Goal: Communication & Community: Answer question/provide support

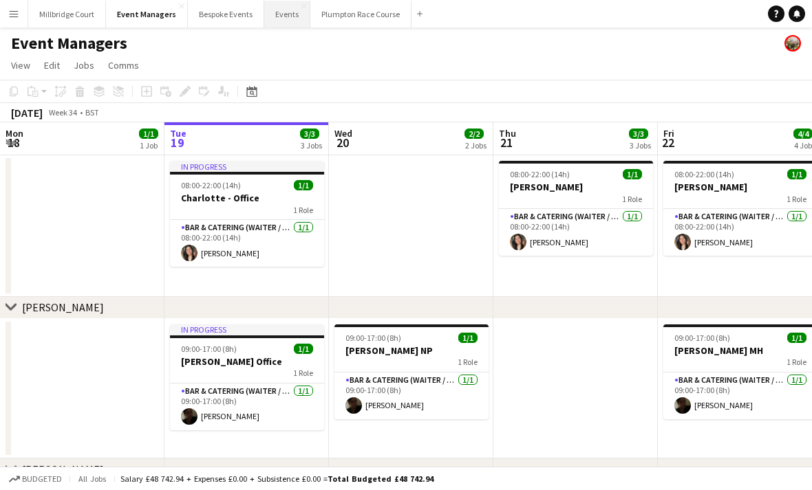
click at [301, 12] on button "Events Close" at bounding box center [287, 14] width 46 height 27
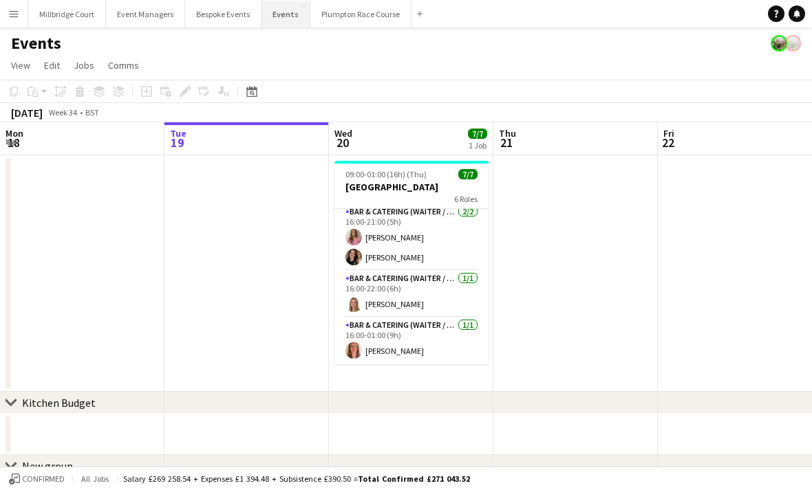
scroll to position [145, 0]
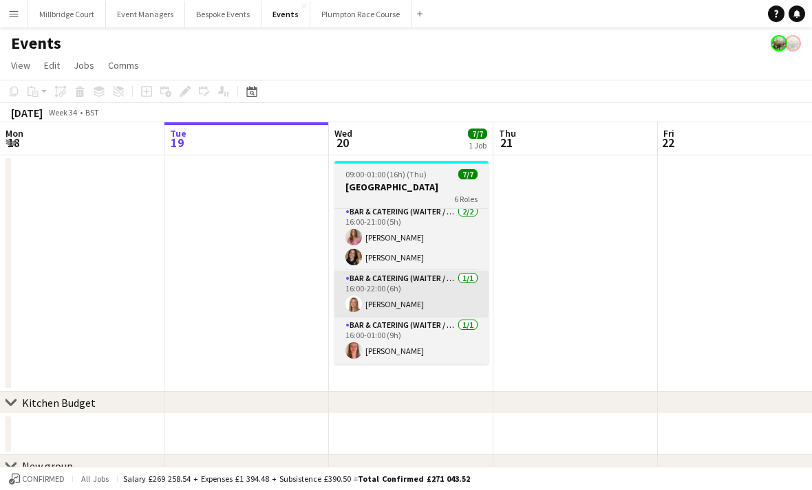
click at [370, 312] on app-card-role "Bar & Catering (Waiter / waitress) [DATE] 16:00-22:00 (6h) [PERSON_NAME]" at bounding box center [411, 294] width 154 height 47
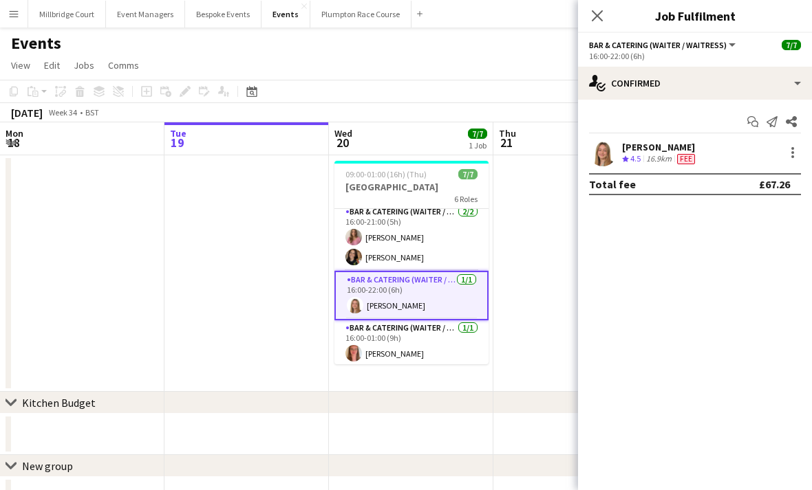
click at [618, 156] on div "[PERSON_NAME] Crew rating 4.5 16.9km Fee" at bounding box center [695, 153] width 234 height 28
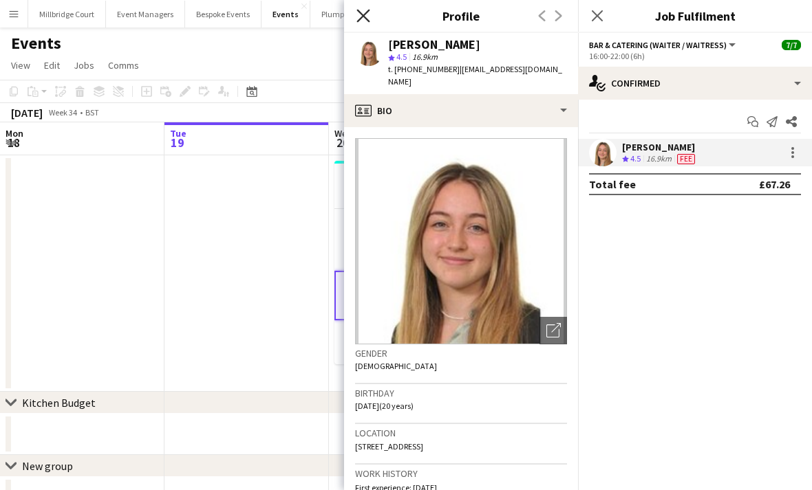
click at [362, 15] on icon at bounding box center [362, 15] width 13 height 13
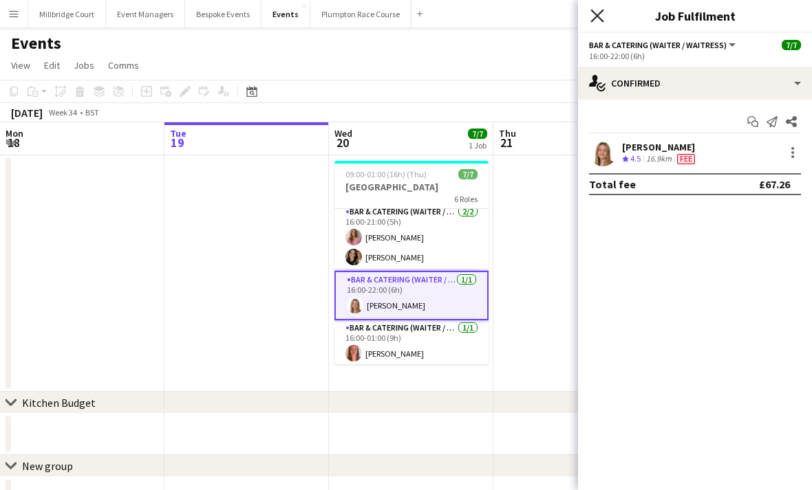
click at [594, 20] on icon at bounding box center [596, 15] width 13 height 13
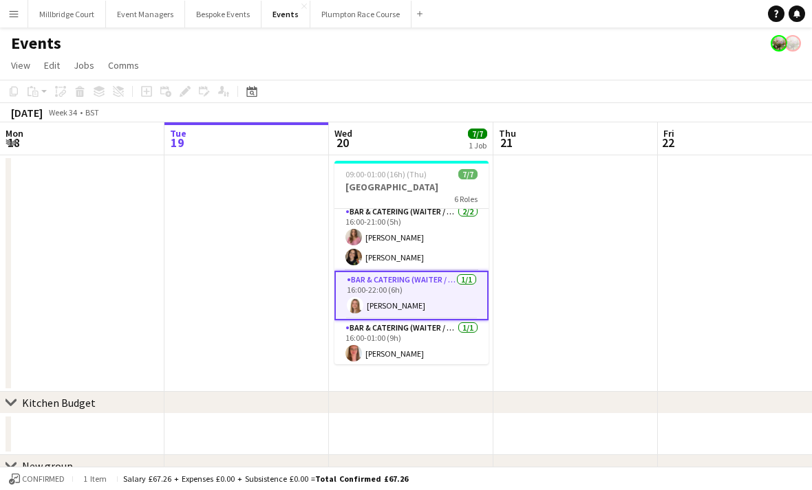
click at [570, 226] on app-date-cell at bounding box center [575, 273] width 164 height 237
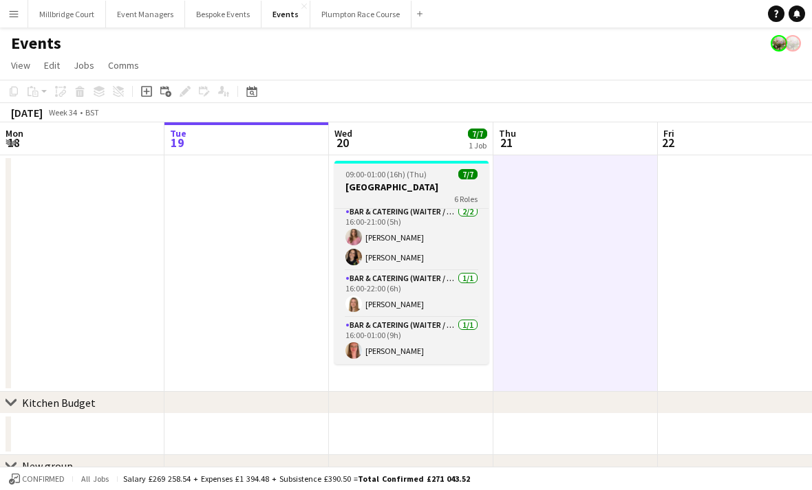
click at [418, 195] on div "6 Roles" at bounding box center [411, 198] width 154 height 11
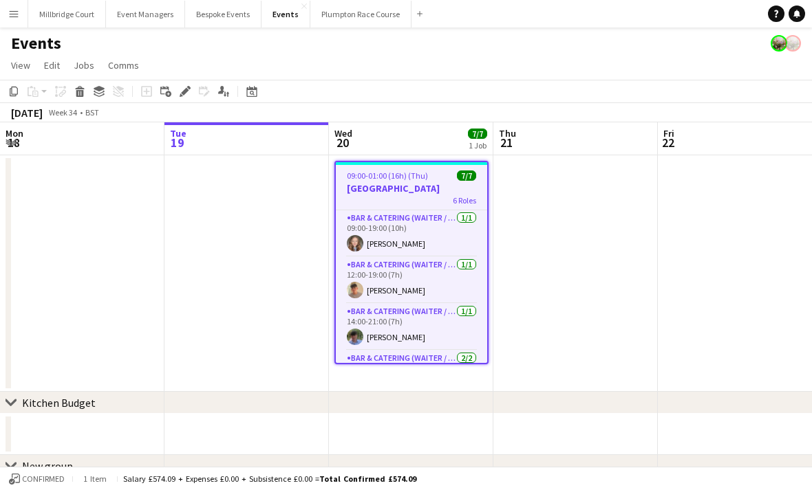
scroll to position [-1, 0]
click at [371, 248] on app-card-role "Bar & Catering (Waiter / waitress) [DATE] 09:00-19:00 (10h) [PERSON_NAME]" at bounding box center [411, 233] width 151 height 47
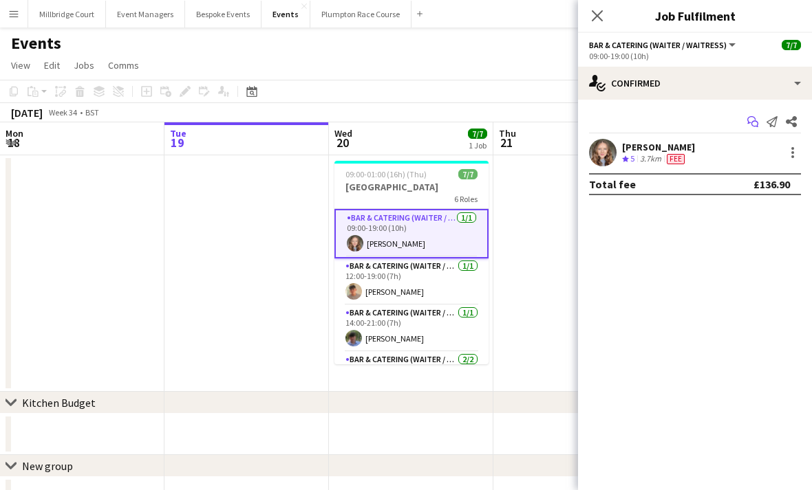
click at [750, 120] on icon "Start chat" at bounding box center [752, 121] width 11 height 11
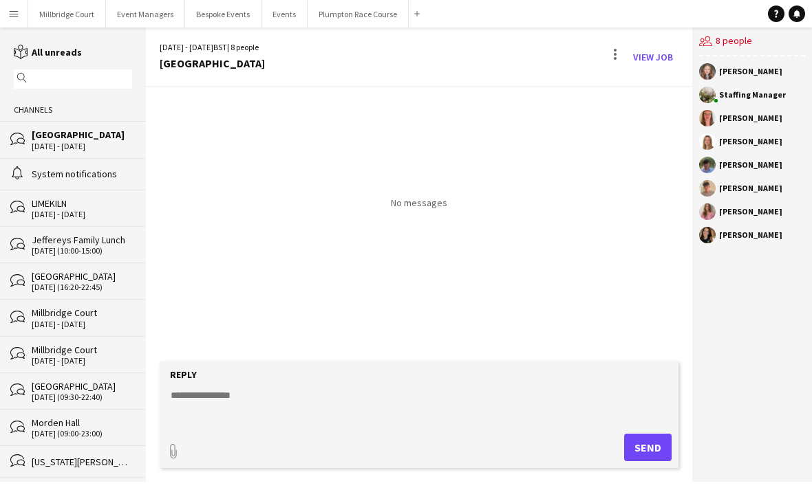
click at [307, 424] on textarea at bounding box center [421, 407] width 504 height 36
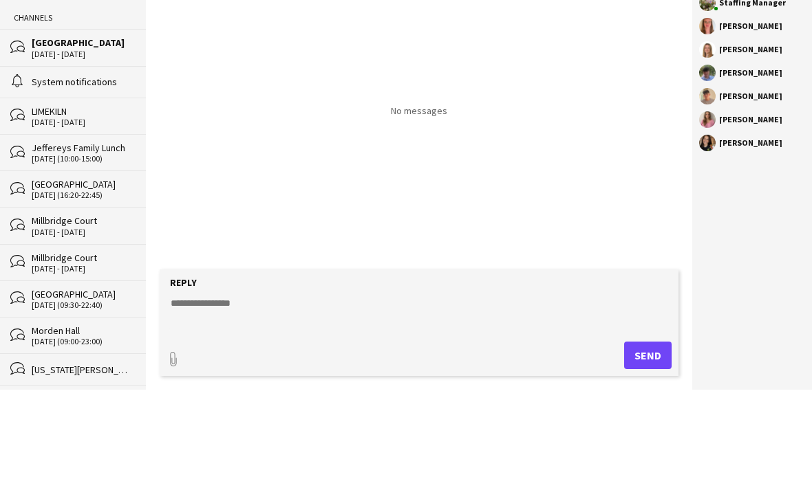
type textarea "*"
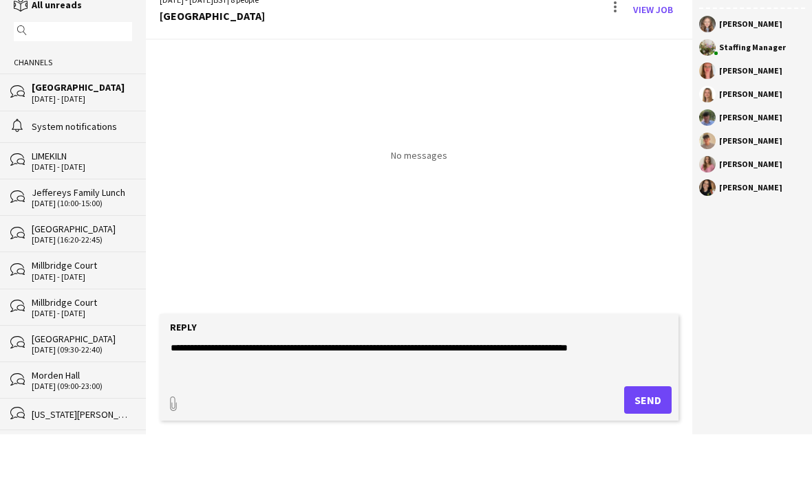
click at [553, 389] on textarea "**********" at bounding box center [421, 407] width 504 height 36
type textarea "**********"
click at [651, 434] on button "Send" at bounding box center [647, 448] width 47 height 28
